Goal: Information Seeking & Learning: Check status

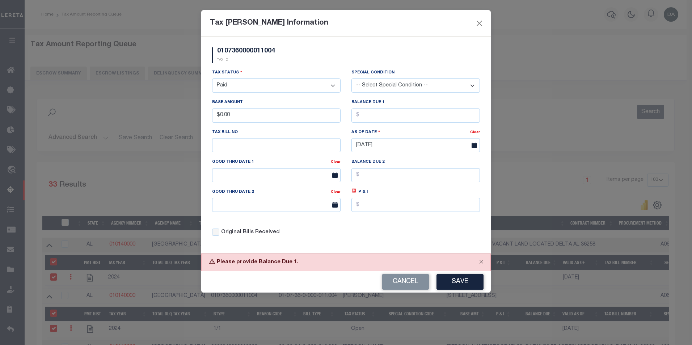
select select "100"
select select "PYD"
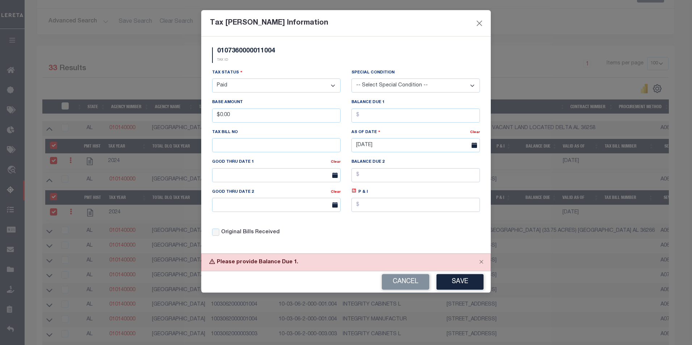
scroll to position [117, 0]
click at [478, 26] on button "Close" at bounding box center [479, 22] width 9 height 9
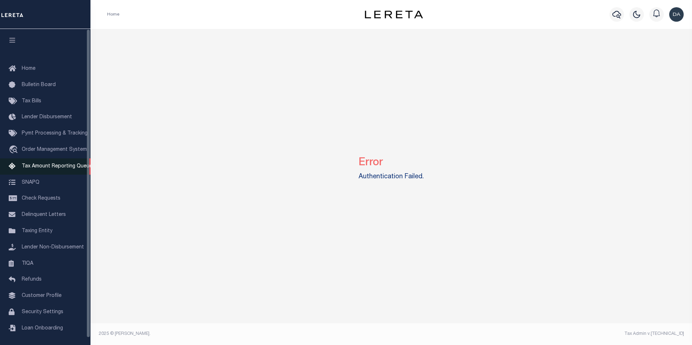
click at [52, 169] on span "Tax Amount Reporting Queue" at bounding box center [57, 166] width 71 height 5
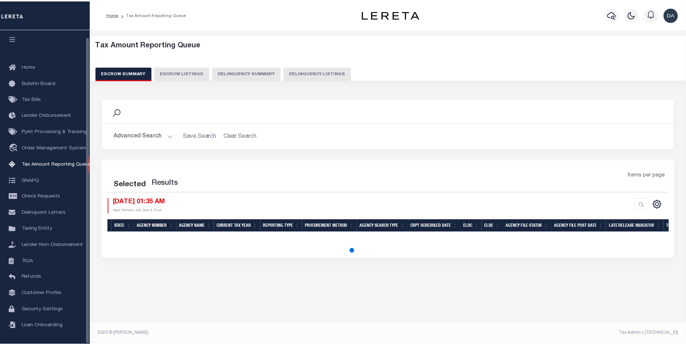
scroll to position [7, 0]
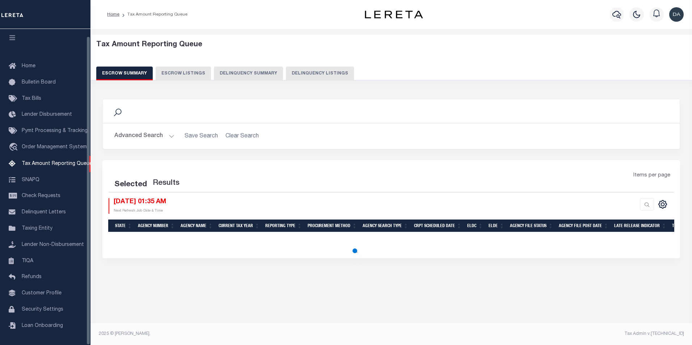
click at [243, 77] on button "Delinquency Summary" at bounding box center [248, 74] width 69 height 14
select select
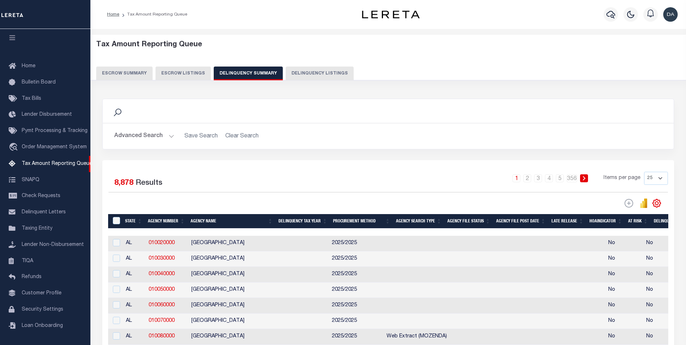
click at [146, 140] on button "Advanced Search" at bounding box center [144, 136] width 60 height 14
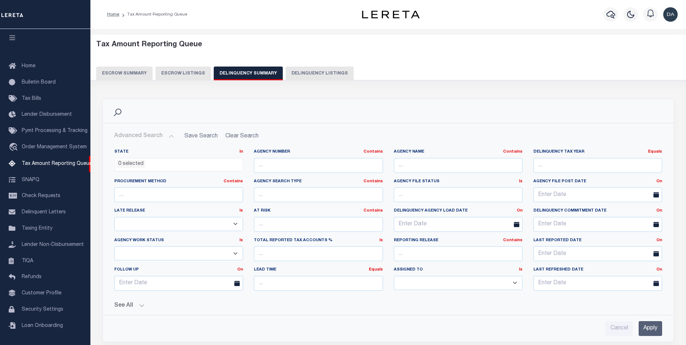
scroll to position [72, 0]
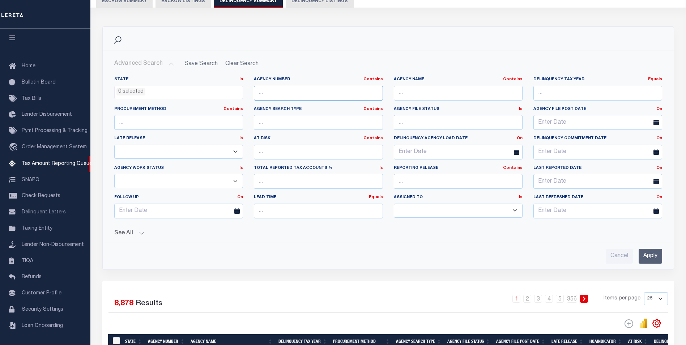
click at [301, 95] on input "text" at bounding box center [318, 93] width 129 height 15
paste input "290060102"
click at [301, 95] on input "290060102" at bounding box center [318, 93] width 129 height 15
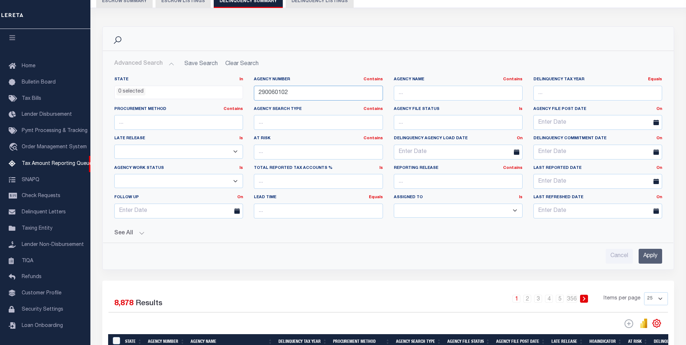
type input "290060102"
click at [339, 75] on div "State In In AK AL AR AZ CA CO CT DC DE FL GA GU HI IA ID IL IN KS KY LA MA MD M…" at bounding box center [388, 154] width 571 height 166
click at [640, 258] on input "Apply" at bounding box center [651, 256] width 24 height 15
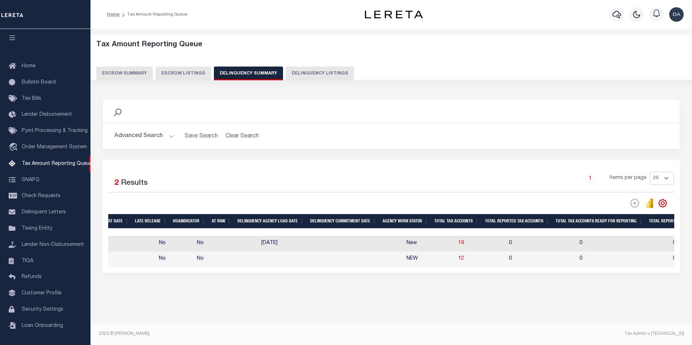
scroll to position [0, 0]
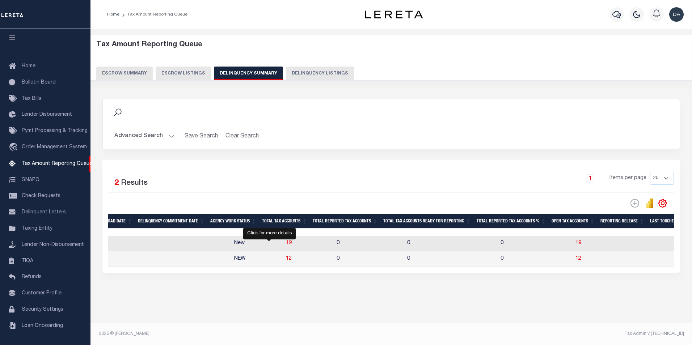
click at [286, 246] on span "19" at bounding box center [289, 243] width 6 height 5
select select "100"
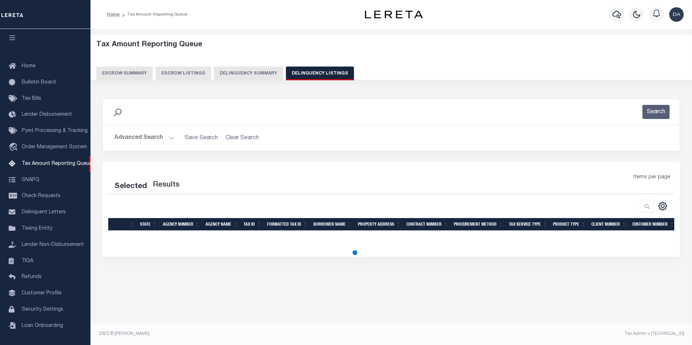
select select "100"
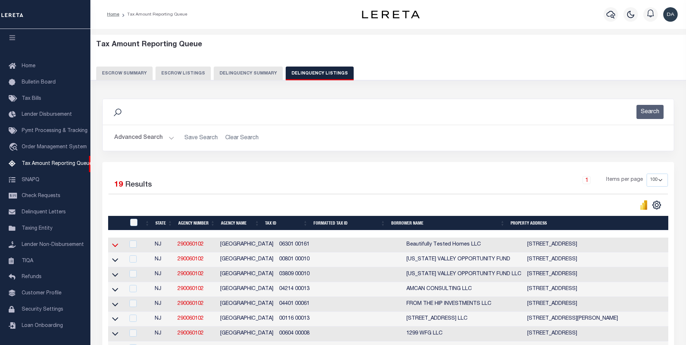
click at [117, 246] on icon at bounding box center [115, 245] width 6 height 8
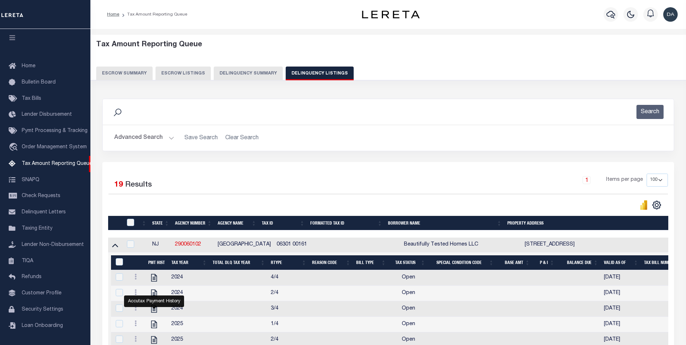
click at [259, 70] on button "Delinquency Summary" at bounding box center [248, 74] width 69 height 14
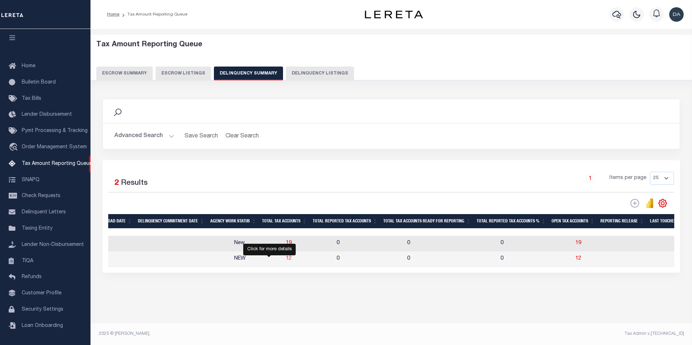
click at [286, 258] on span "12" at bounding box center [289, 258] width 6 height 5
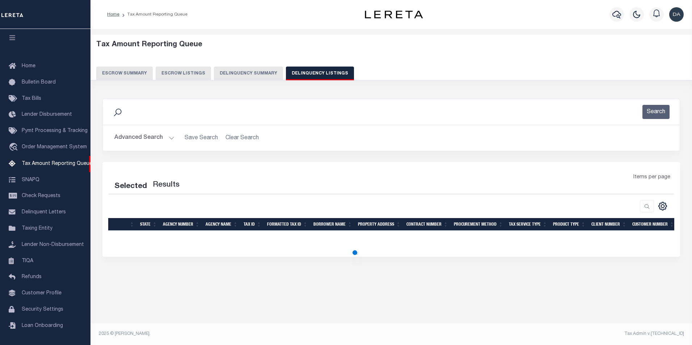
select select "100"
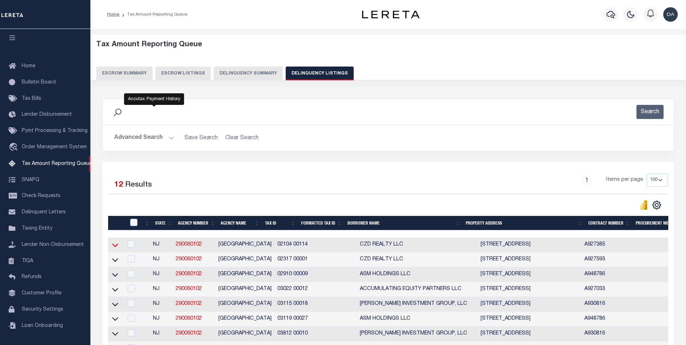
click at [115, 246] on icon at bounding box center [115, 245] width 6 height 8
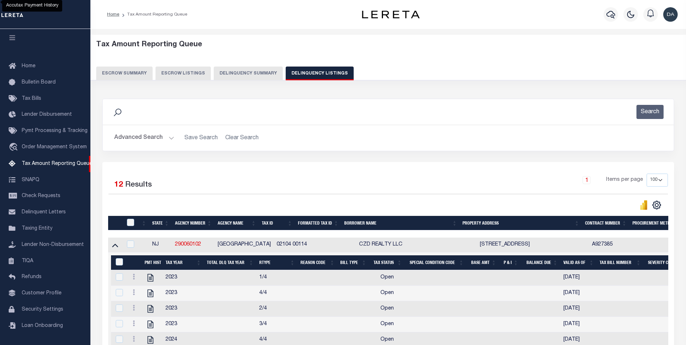
click at [225, 76] on button "Delinquency Summary" at bounding box center [248, 74] width 69 height 14
